Goal: Task Accomplishment & Management: Use online tool/utility

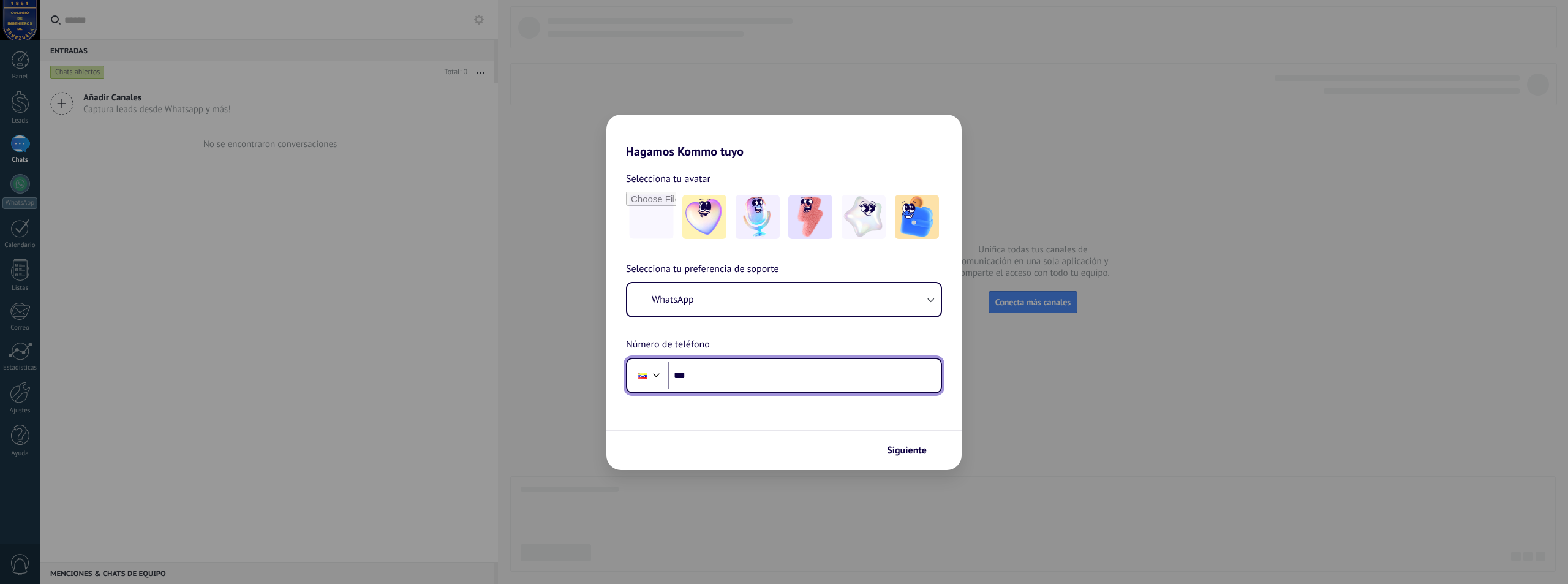
click at [695, 377] on input "***" at bounding box center [804, 376] width 273 height 29
type input "**********"
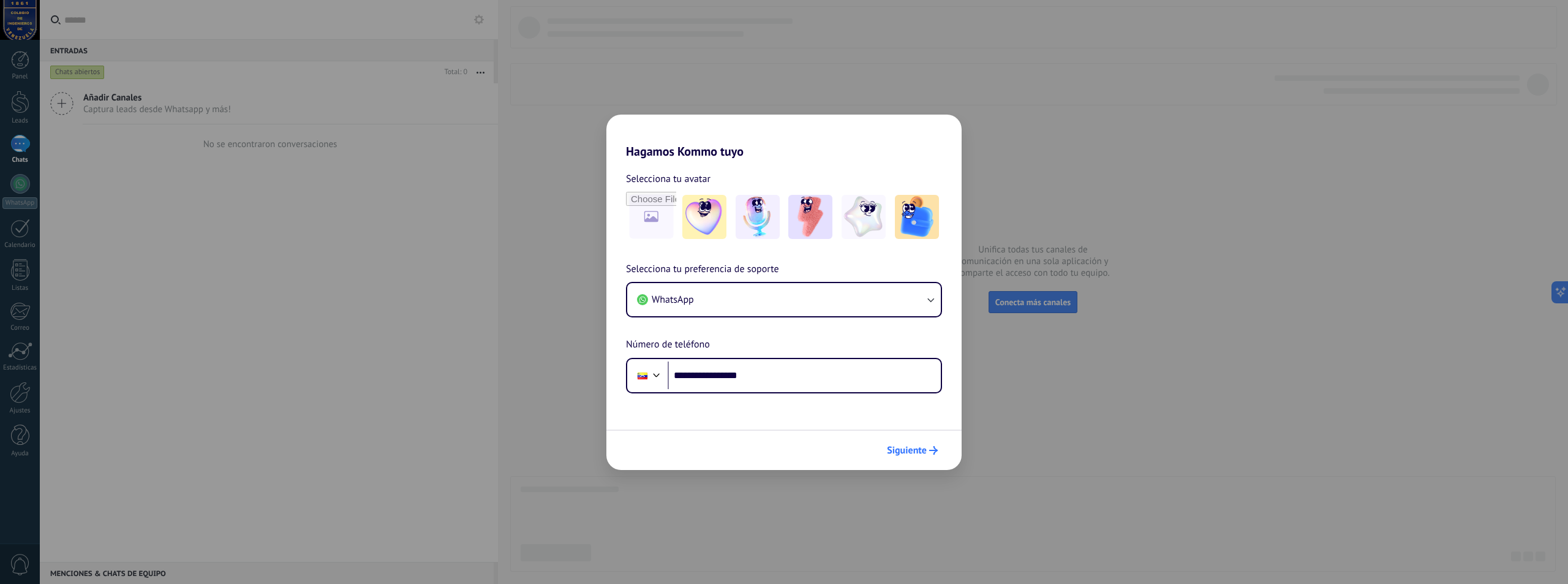
click at [911, 451] on span "Siguiente" at bounding box center [906, 450] width 40 height 8
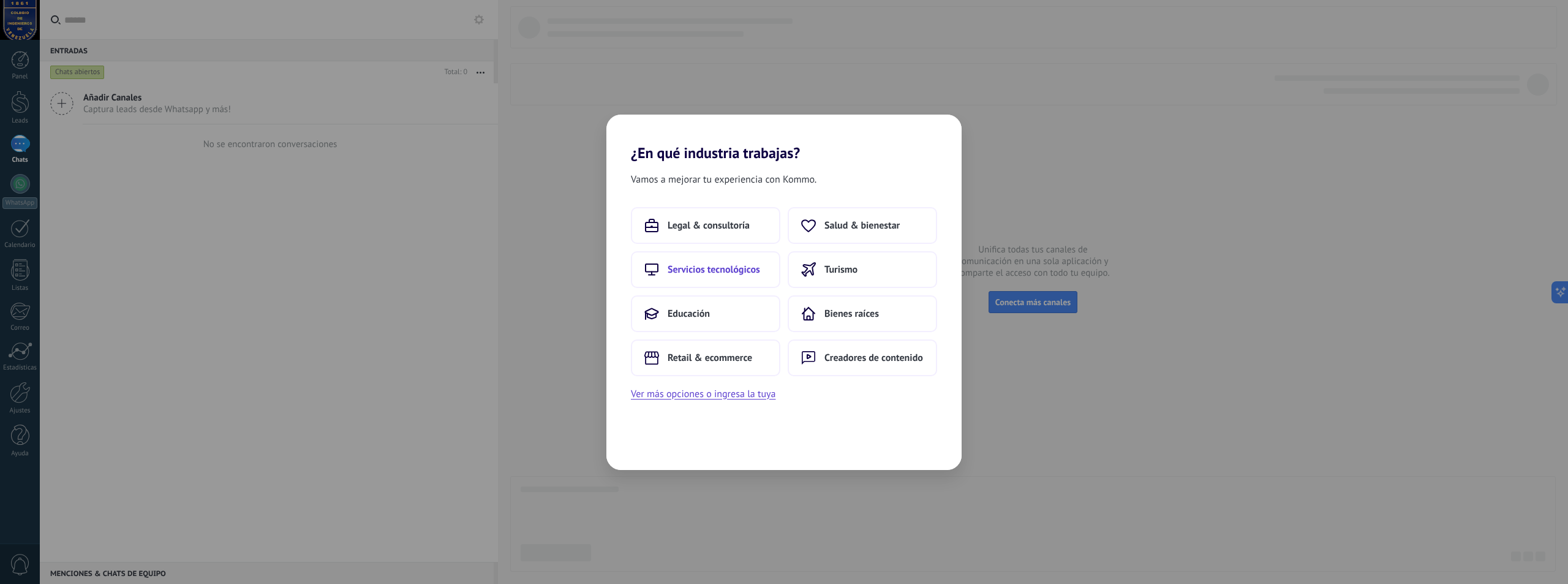
click at [713, 275] on span "Servicios tecnológicos" at bounding box center [714, 270] width 93 height 13
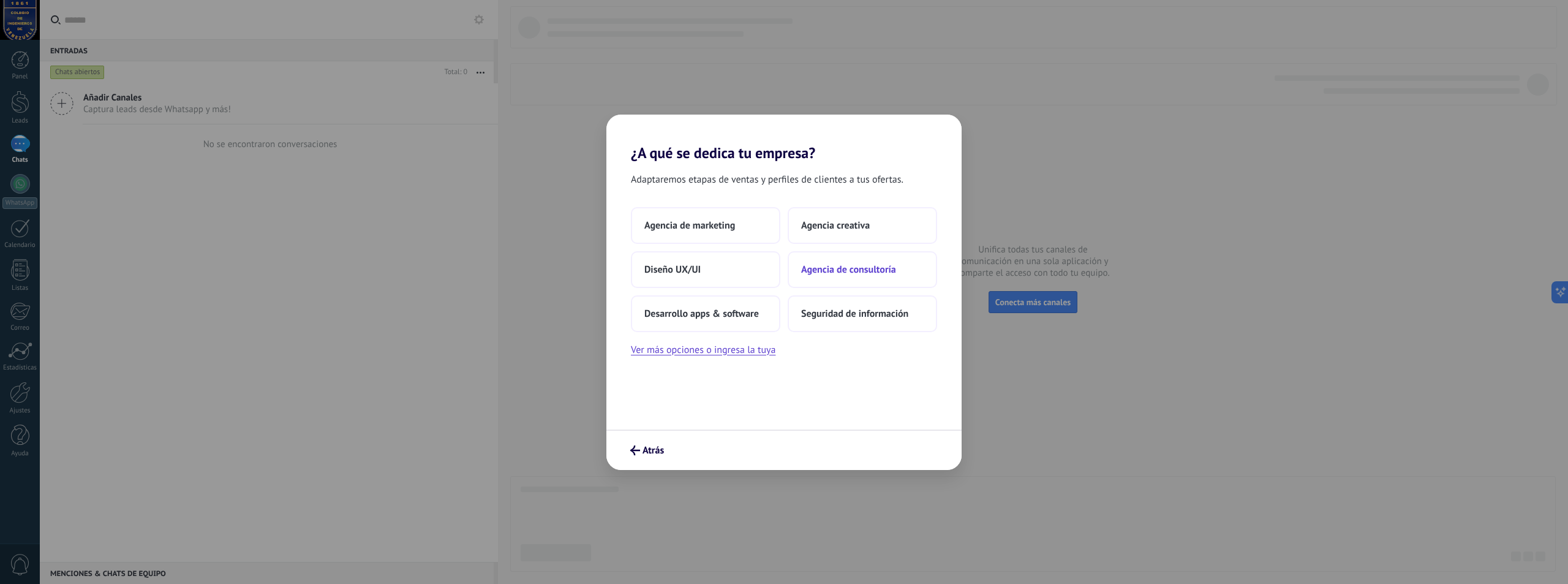
click at [835, 269] on span "Agencia de consultoría" at bounding box center [849, 270] width 95 height 13
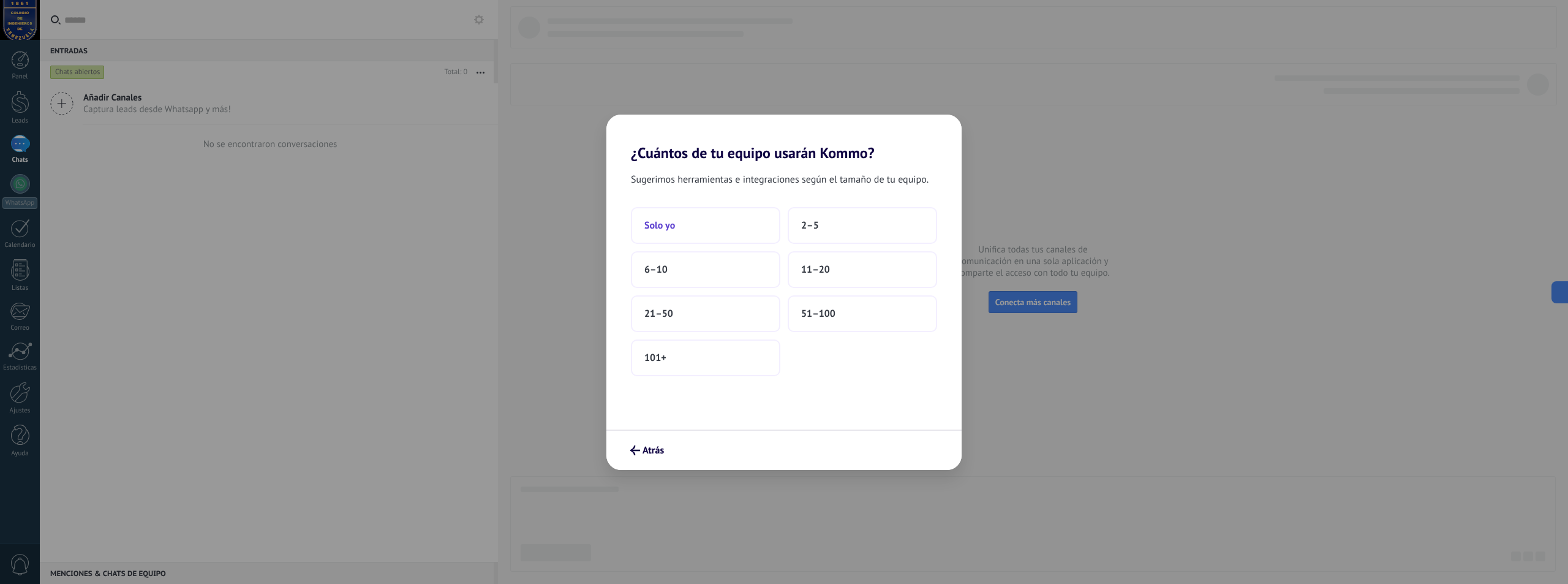
click at [685, 231] on button "Solo yo" at bounding box center [705, 226] width 150 height 37
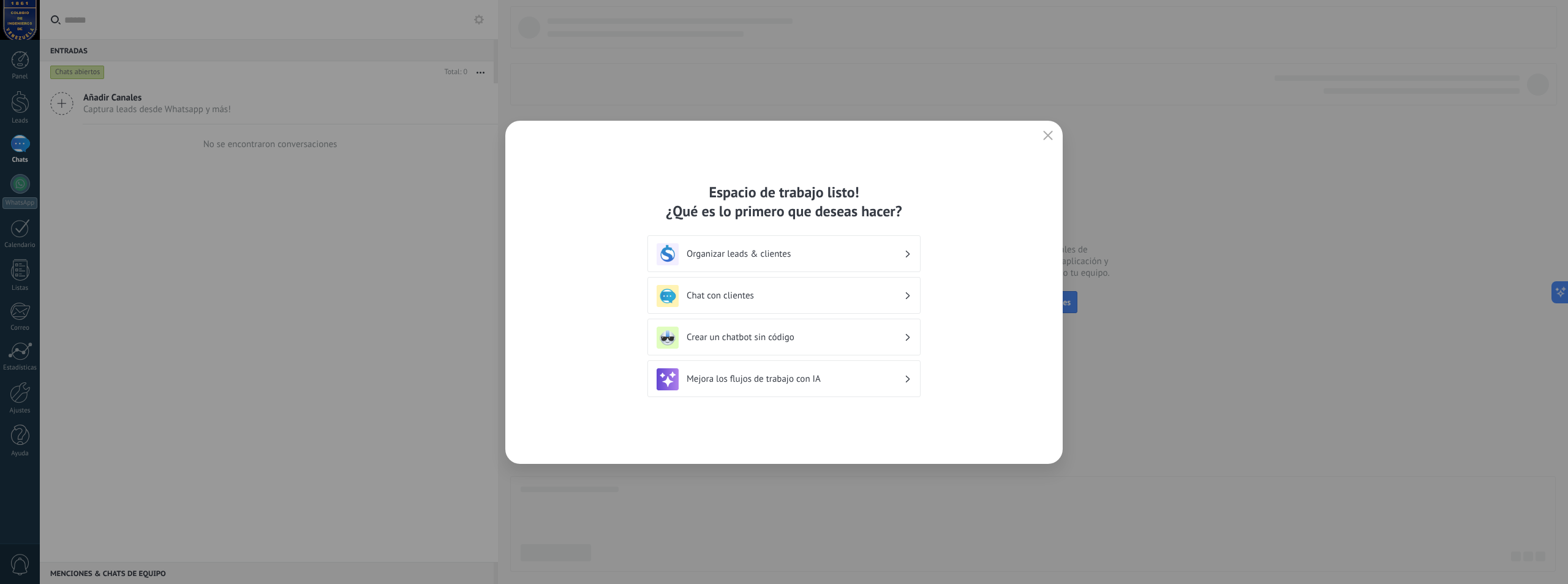
click at [839, 299] on h3 "Chat con clientes" at bounding box center [795, 296] width 218 height 12
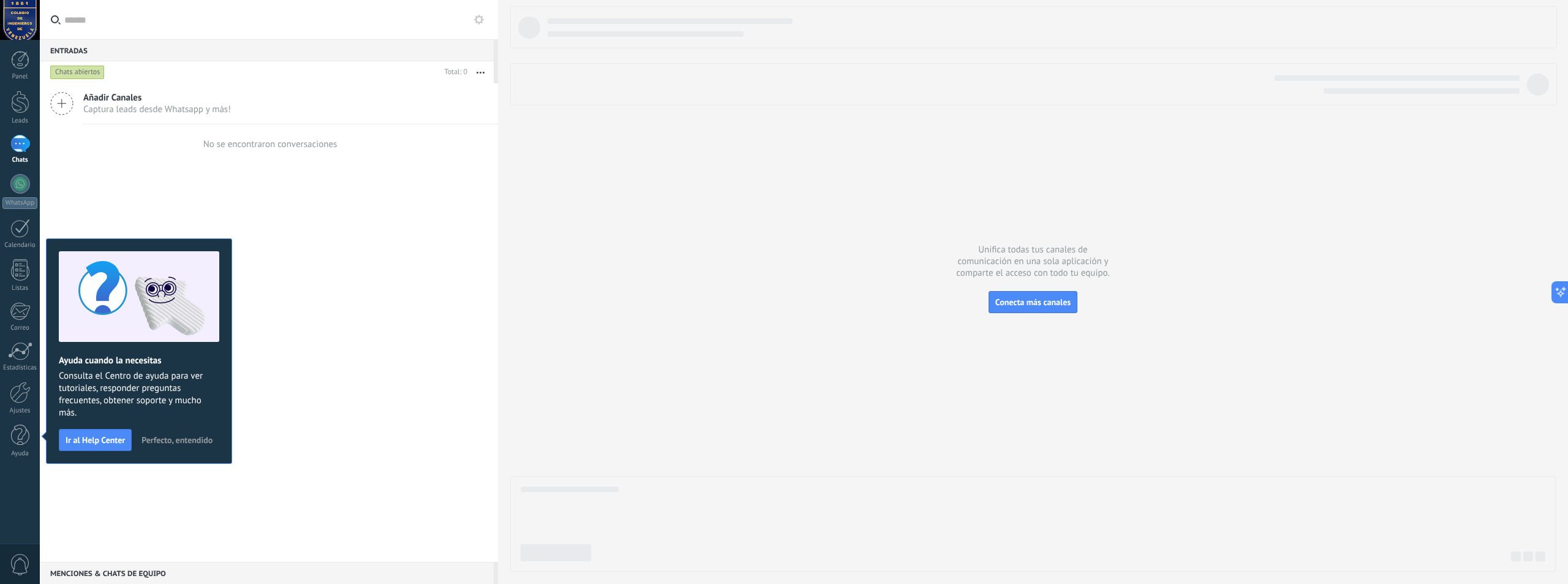
click at [162, 444] on span "Perfecto, entendido" at bounding box center [177, 440] width 71 height 8
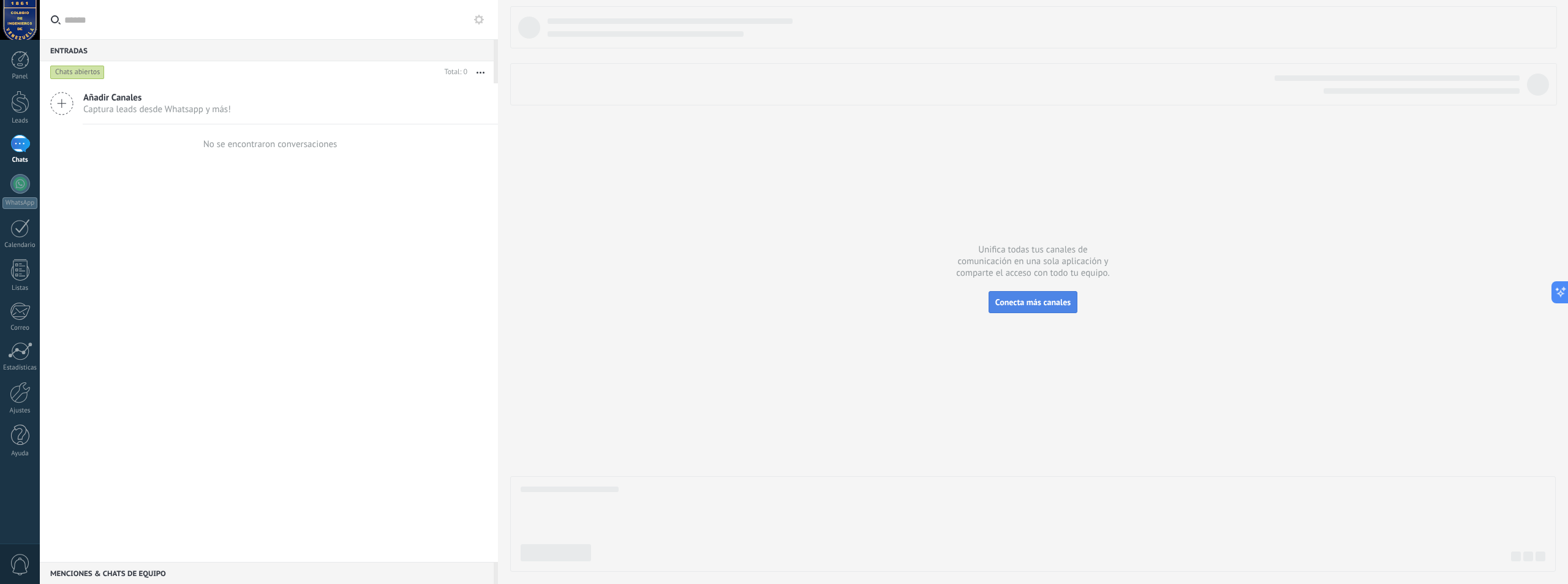
click at [1017, 306] on span "Conecta más canales" at bounding box center [1033, 302] width 75 height 11
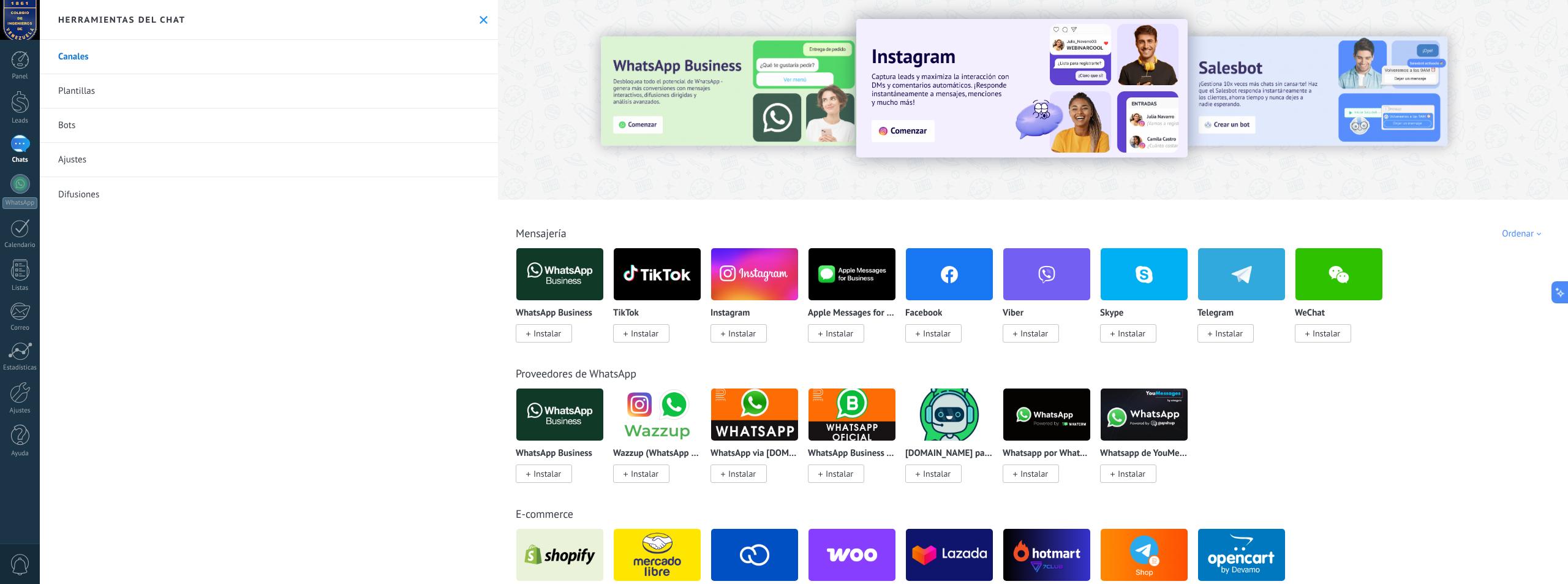
click at [637, 126] on div at bounding box center [733, 99] width 269 height 111
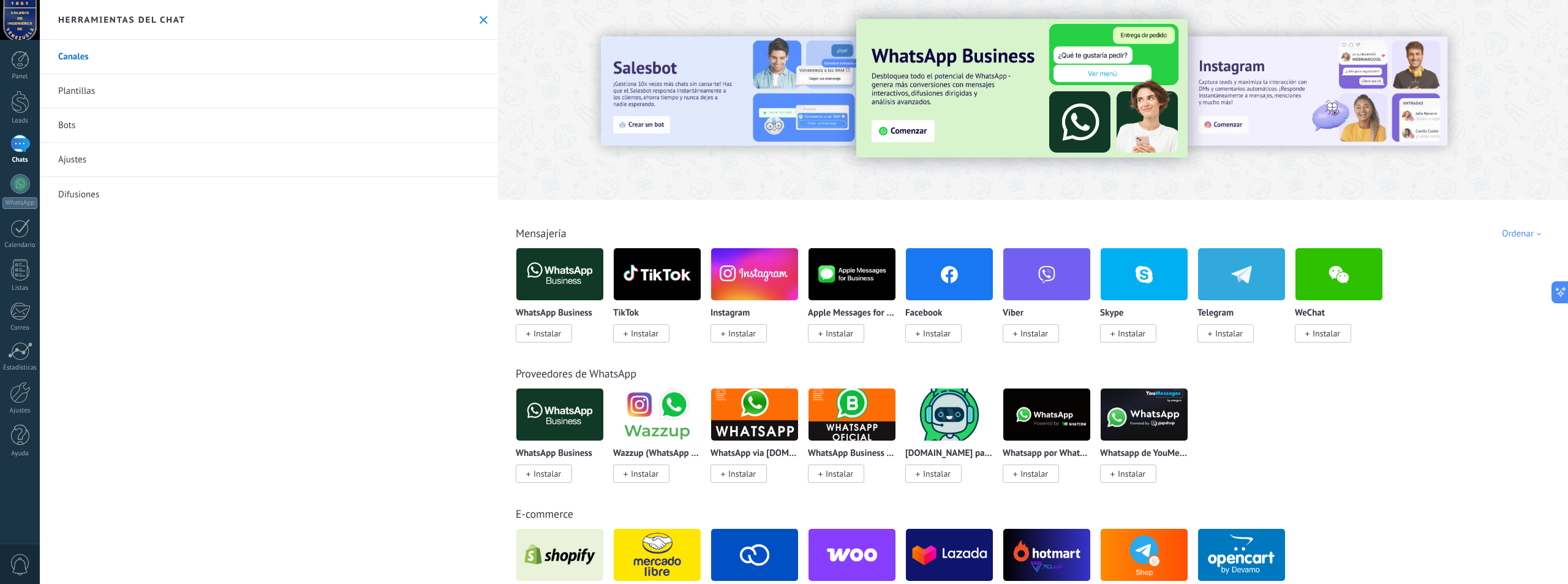
click at [64, 194] on link "Difusiones" at bounding box center [269, 194] width 458 height 34
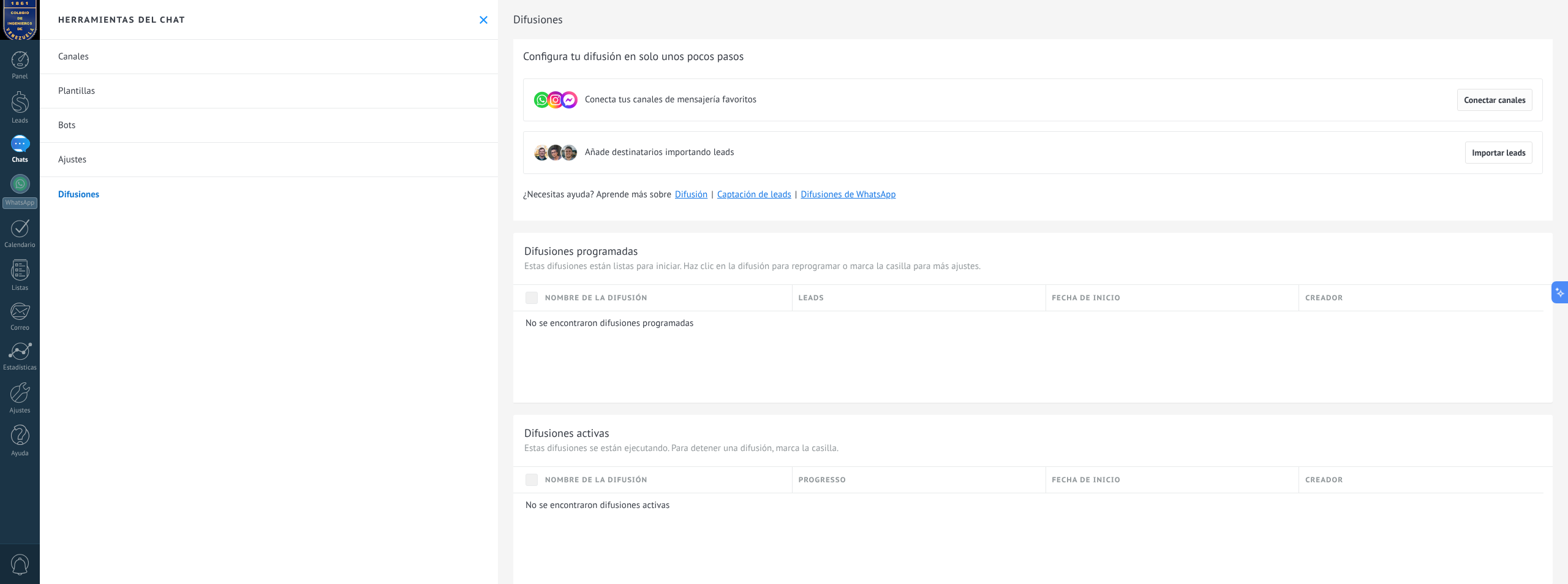
click at [1471, 104] on span "Conectar canales" at bounding box center [1495, 100] width 62 height 8
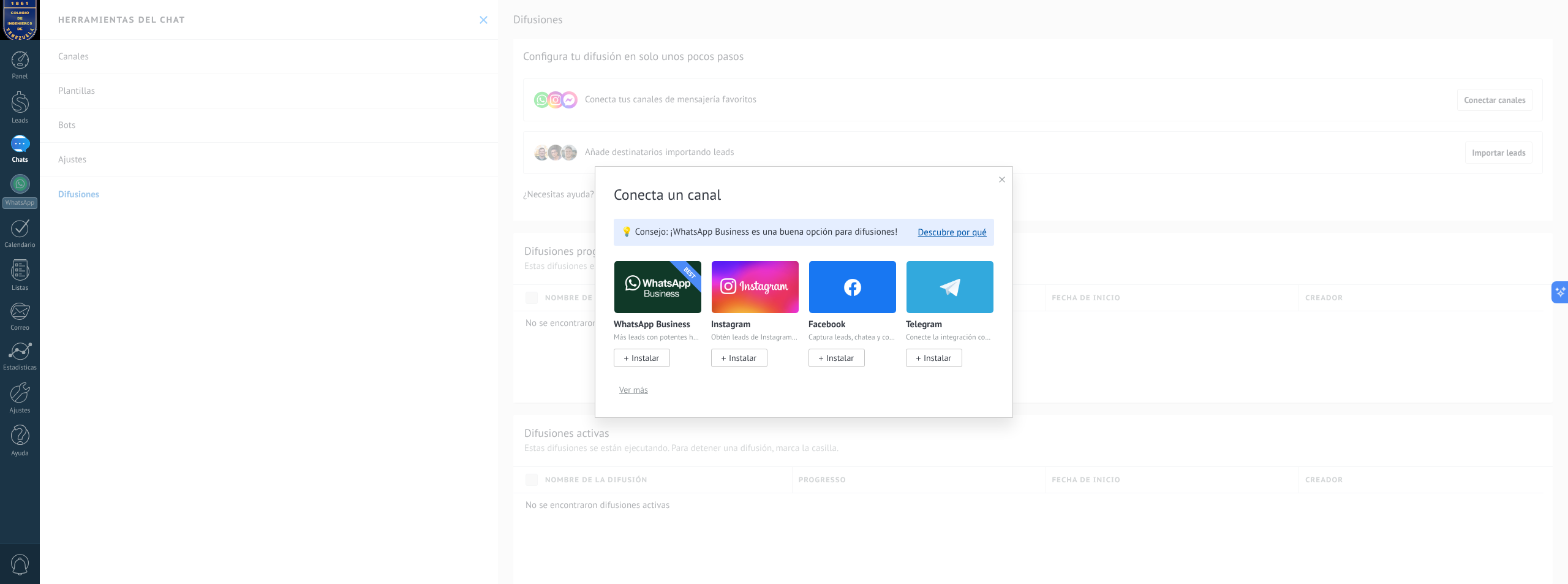
click at [1001, 180] on icon at bounding box center [1002, 180] width 6 height 6
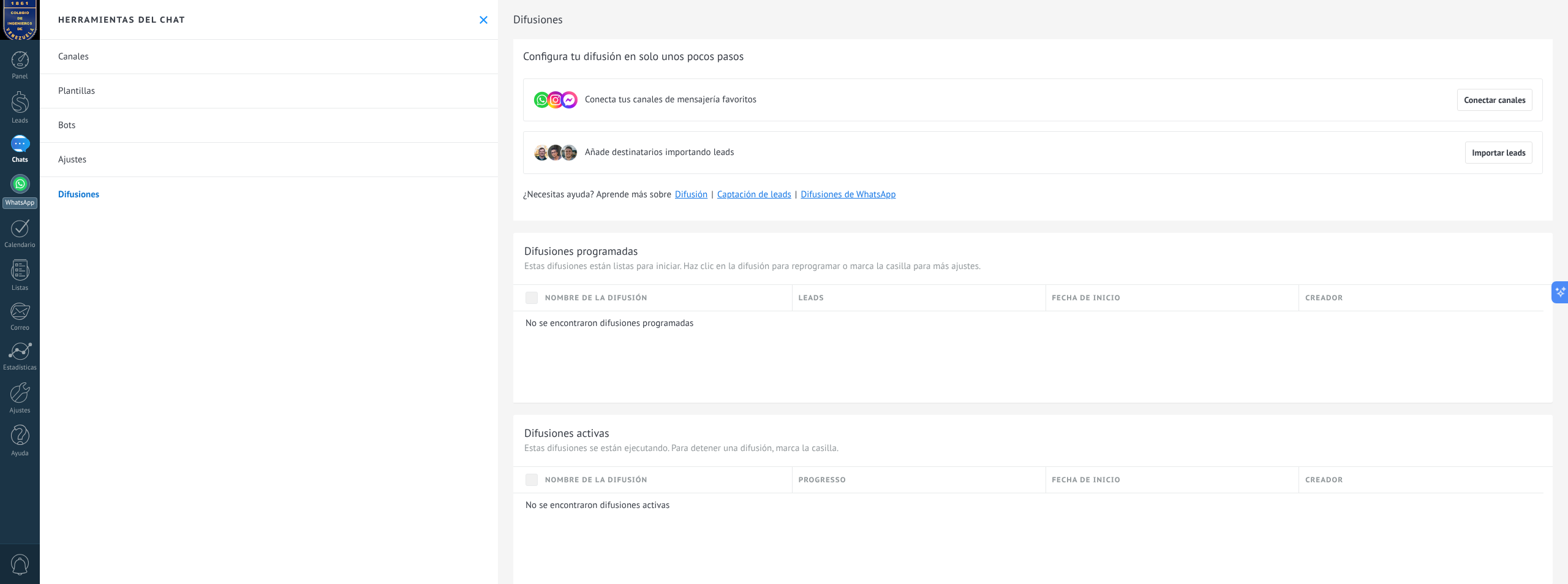
click at [15, 190] on div at bounding box center [20, 184] width 19 height 19
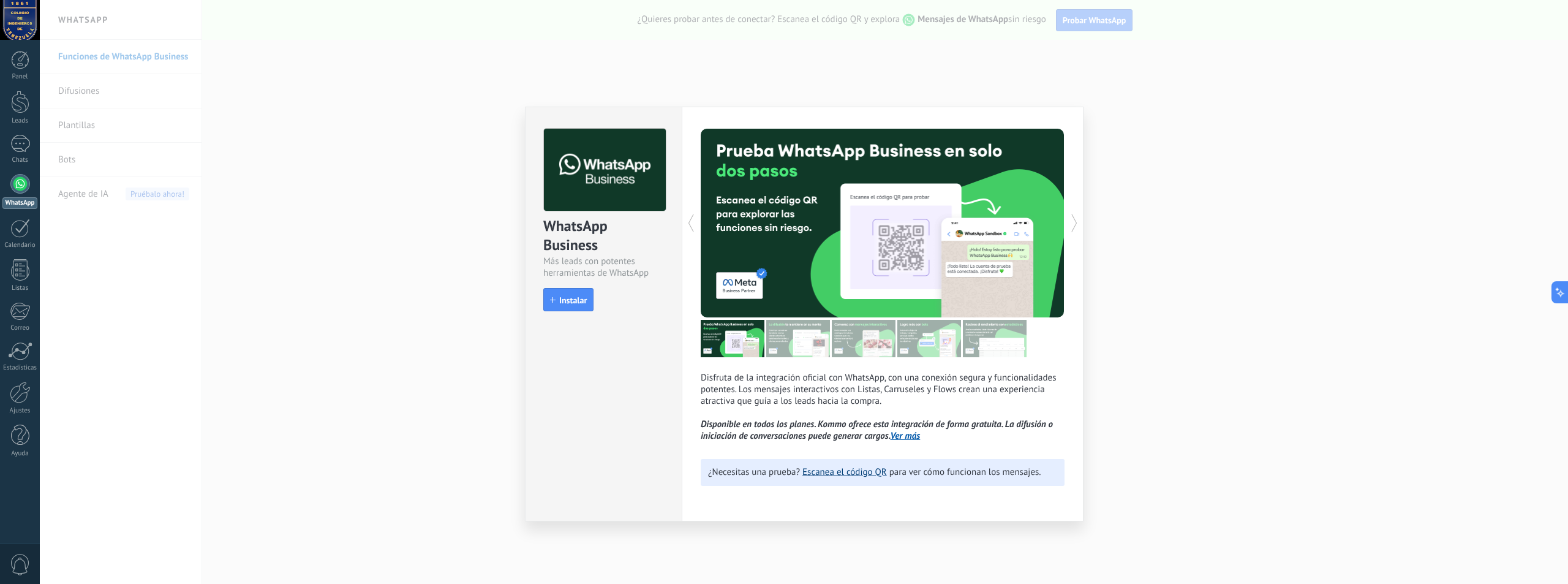
click at [839, 473] on link "Escanea el código QR" at bounding box center [845, 472] width 85 height 12
